Goal: Check status

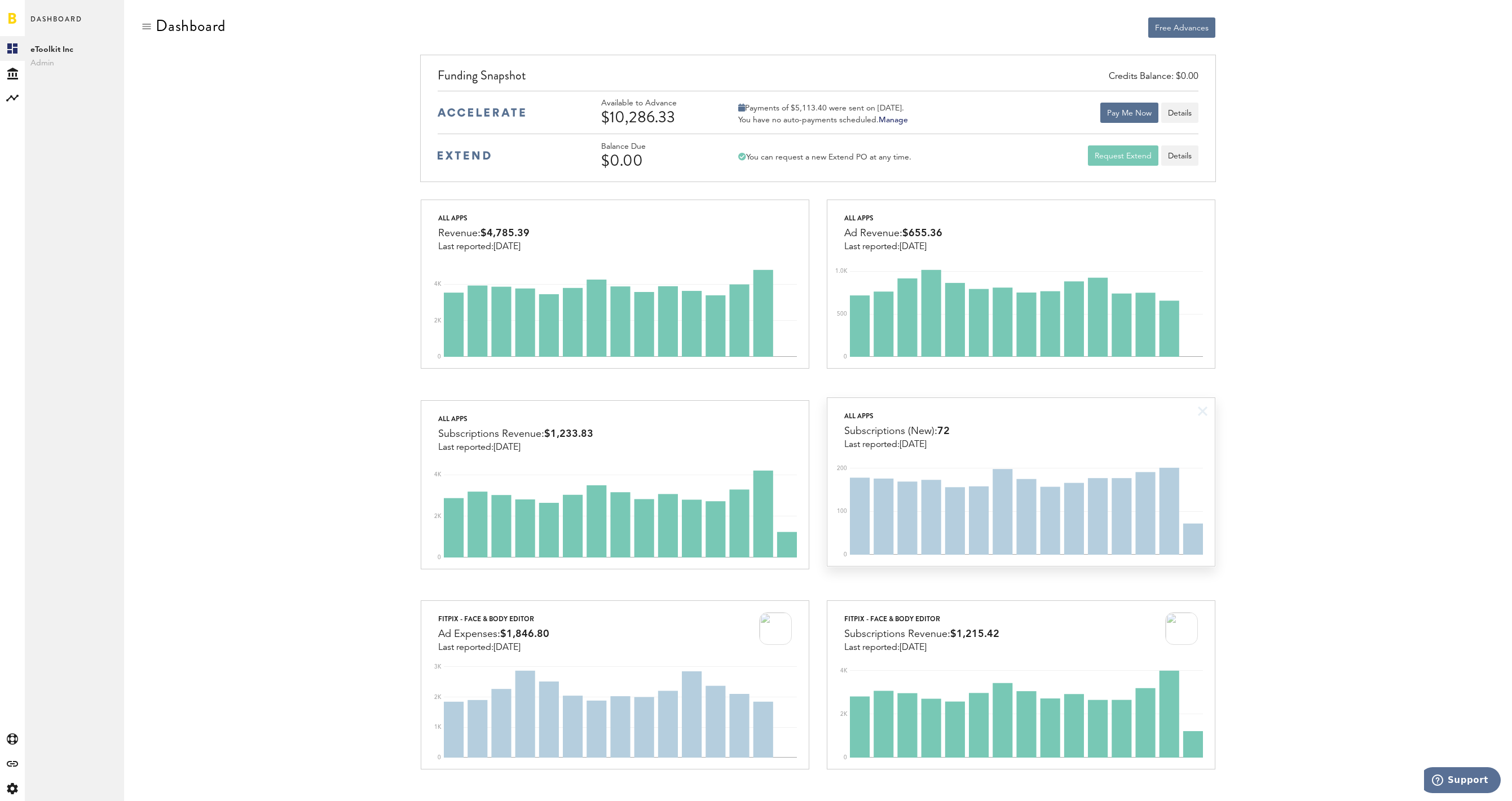
click at [1076, 412] on div "All apps Subscriptions (New): 72 Last reported: [DATE]" at bounding box center [1021, 424] width 387 height 52
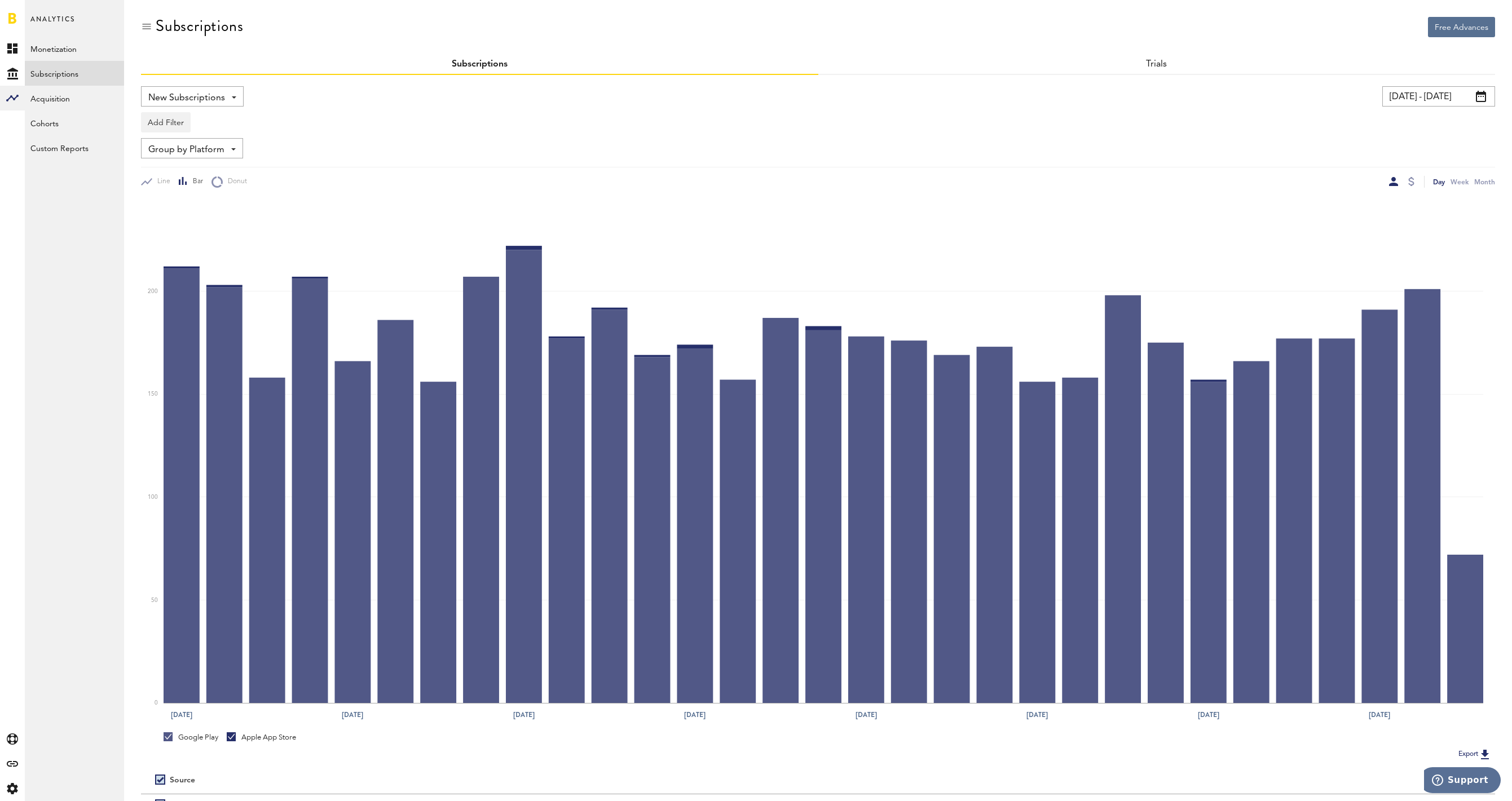
click at [1413, 92] on input "[DATE] - [DATE]" at bounding box center [1439, 96] width 113 height 21
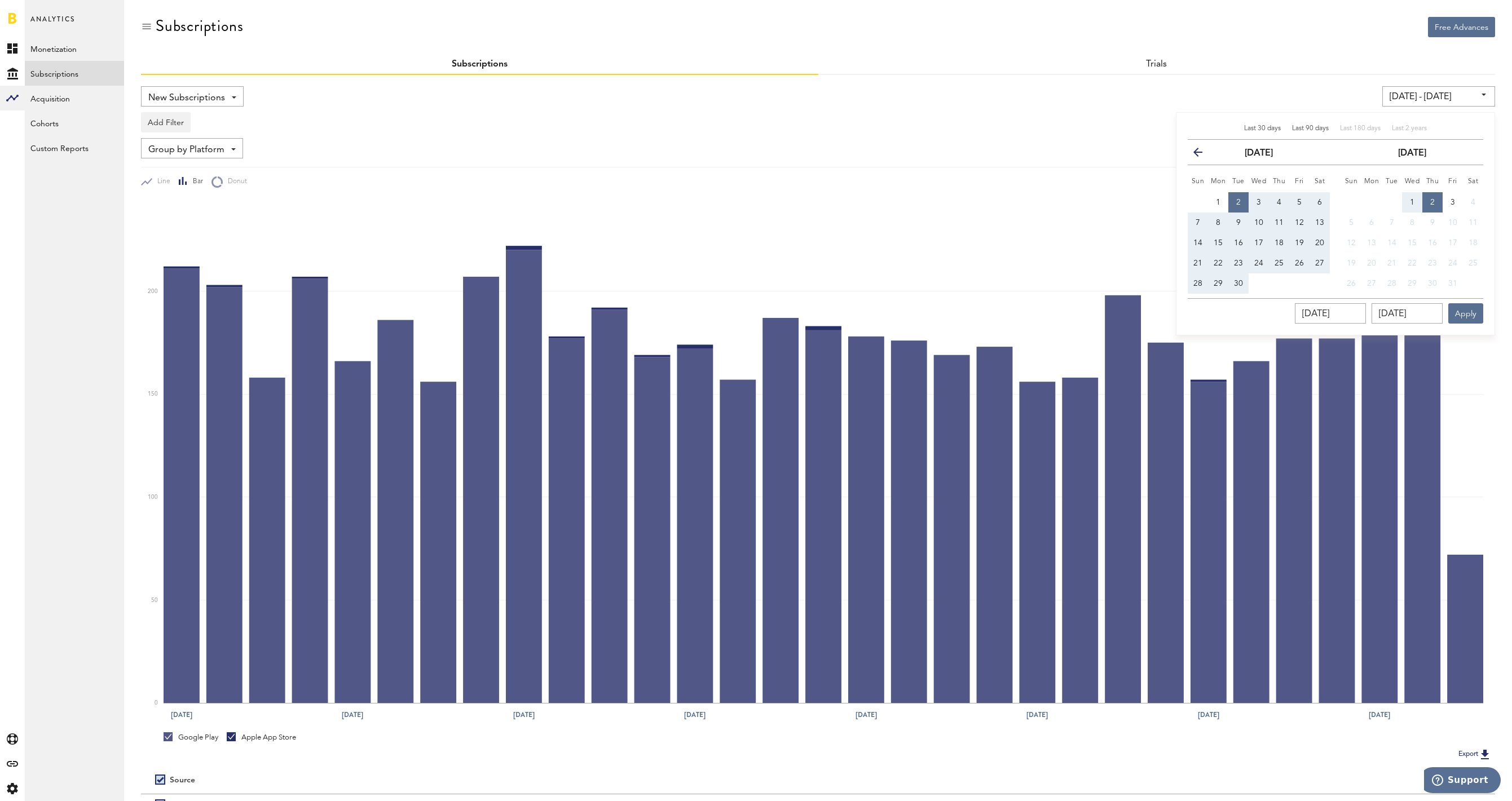
click at [1322, 131] on span "Last 90 days" at bounding box center [1310, 129] width 36 height 7
type input "07/04/25 - 10/02/25"
type input "07/04/2025"
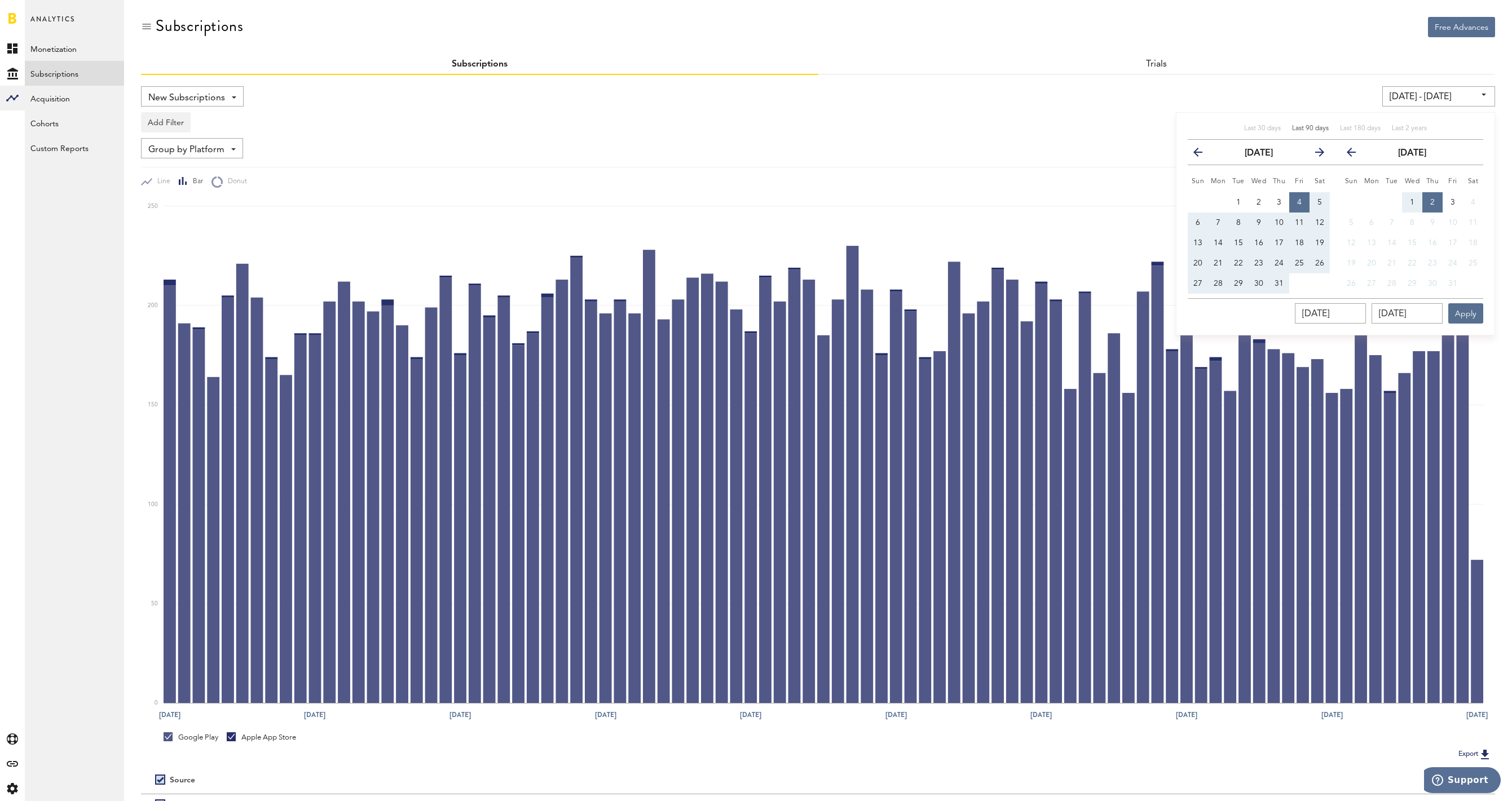
click at [1122, 94] on div "07/04/25 - 10/02/25 Last 30 days Last 90 days Last 180 days Last 2 years previo…" at bounding box center [1155, 96] width 683 height 21
